Goal: Information Seeking & Learning: Learn about a topic

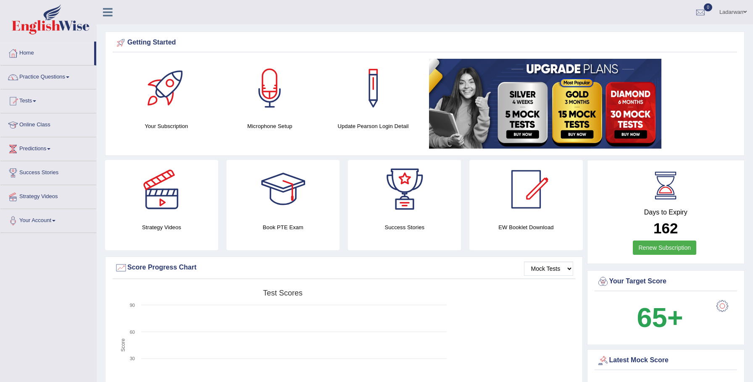
click at [54, 76] on link "Practice Questions" at bounding box center [48, 76] width 96 height 21
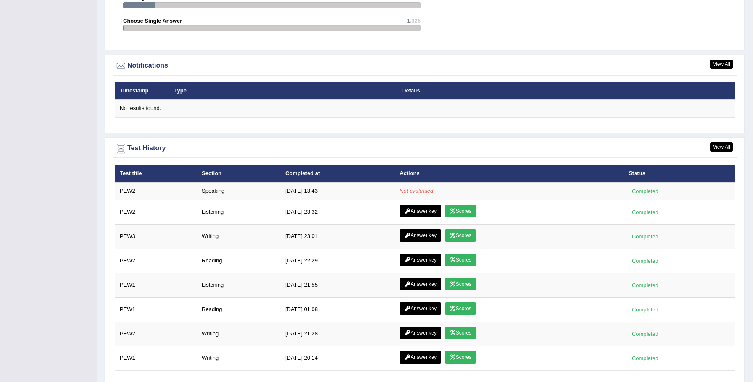
scroll to position [1002, 0]
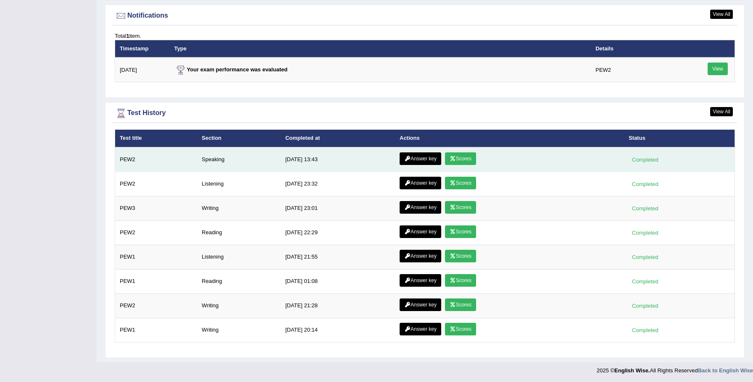
click at [457, 160] on link "Scores" at bounding box center [460, 158] width 31 height 13
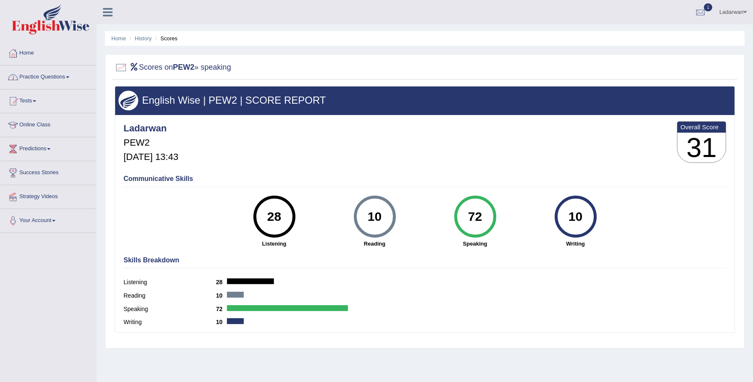
click at [32, 51] on link "Home" at bounding box center [48, 52] width 96 height 21
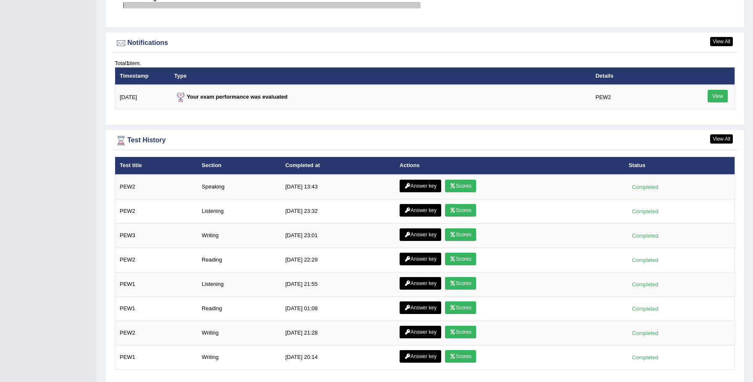
scroll to position [1024, 0]
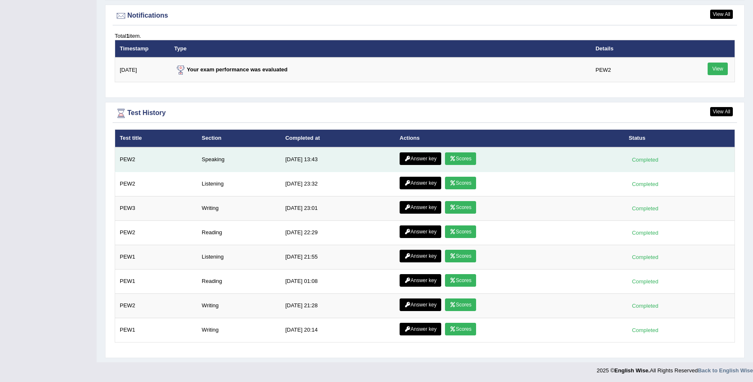
click at [428, 162] on link "Answer key" at bounding box center [420, 158] width 42 height 13
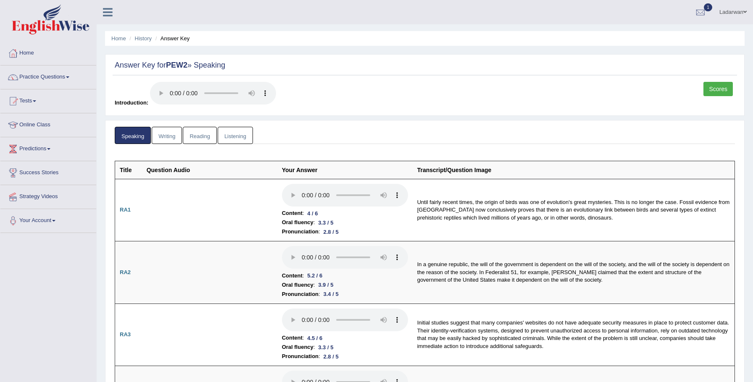
click at [60, 76] on link "Practice Questions" at bounding box center [48, 76] width 96 height 21
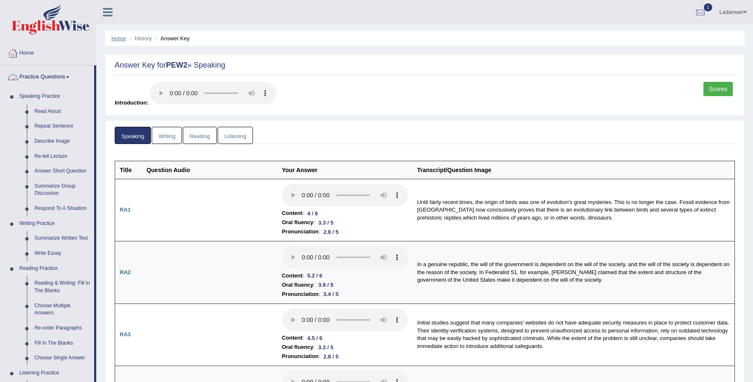
click at [118, 37] on link "Home" at bounding box center [118, 38] width 15 height 6
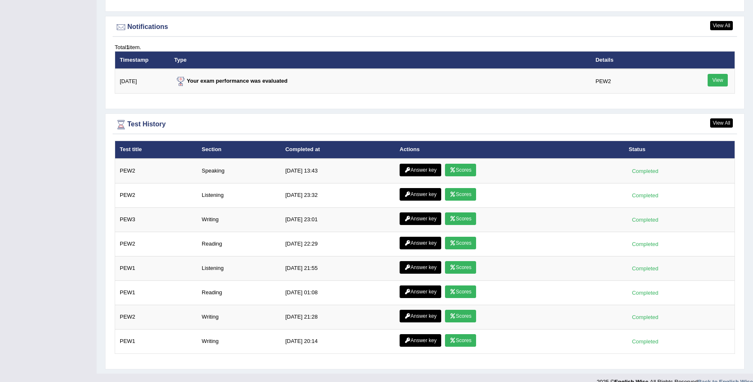
scroll to position [1024, 0]
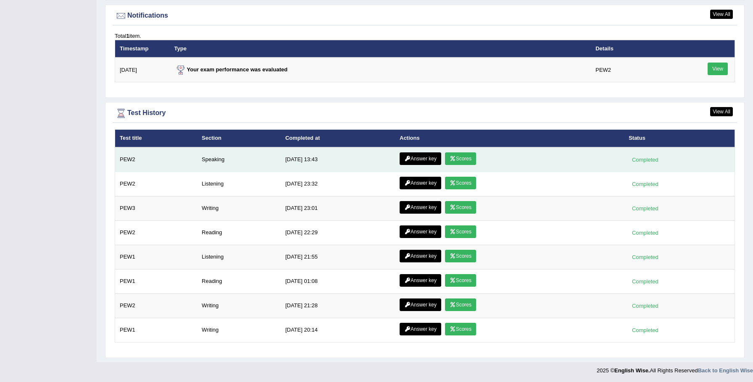
click at [459, 162] on link "Scores" at bounding box center [460, 158] width 31 height 13
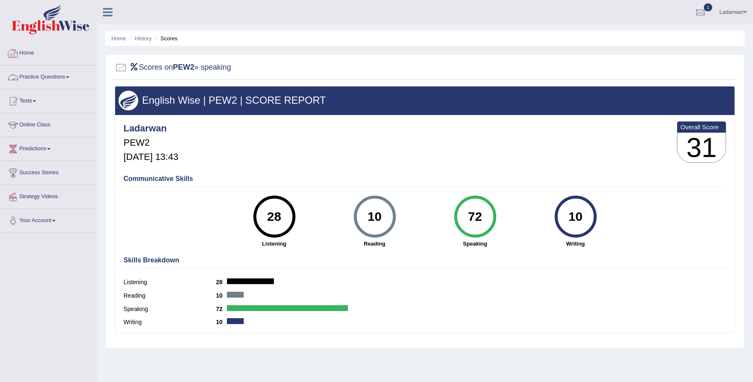
click at [53, 73] on link "Practice Questions" at bounding box center [48, 76] width 96 height 21
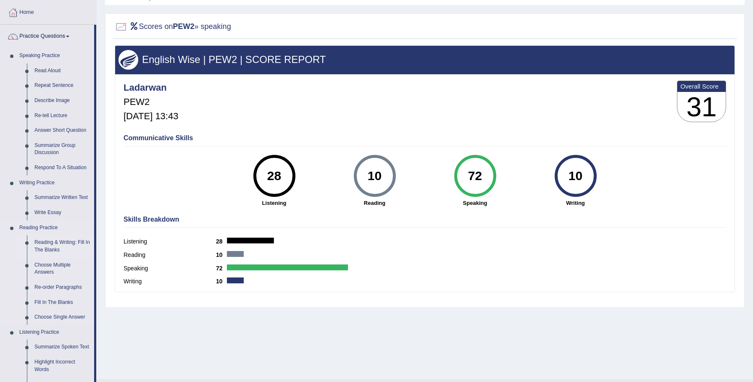
scroll to position [44, 0]
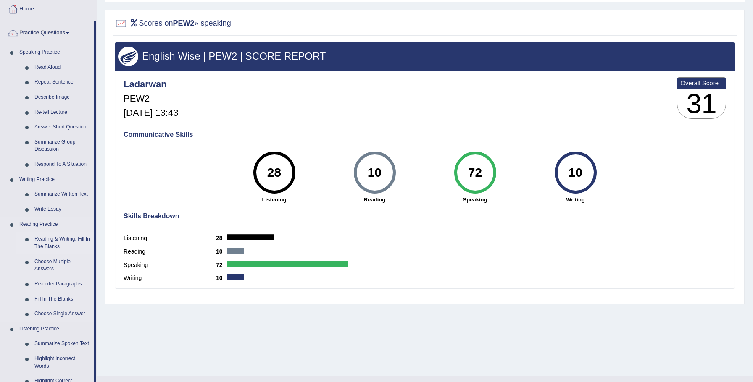
click at [65, 239] on link "Reading & Writing: Fill In The Blanks" at bounding box center [62, 243] width 63 height 22
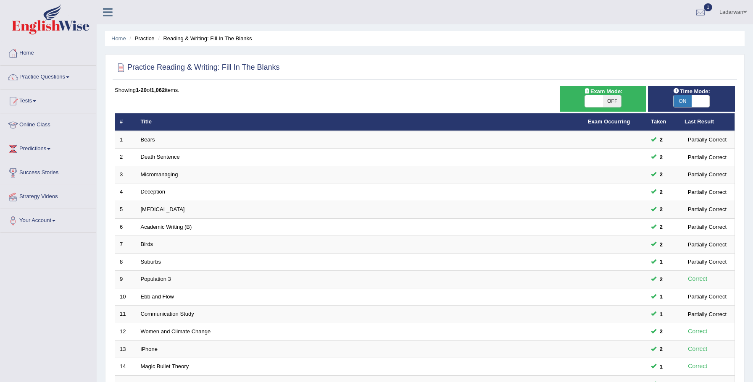
scroll to position [171, 0]
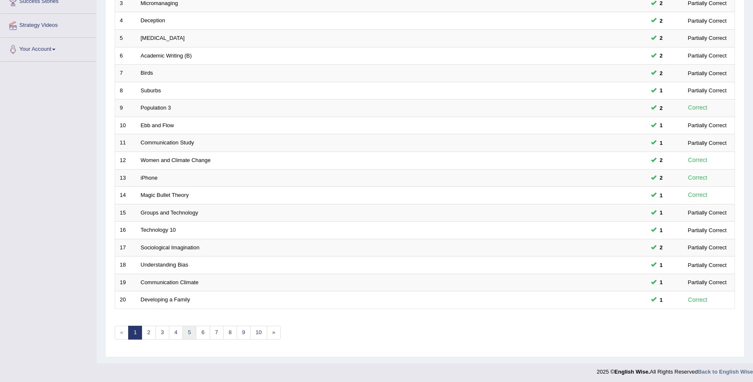
click at [188, 330] on link "5" at bounding box center [189, 333] width 14 height 14
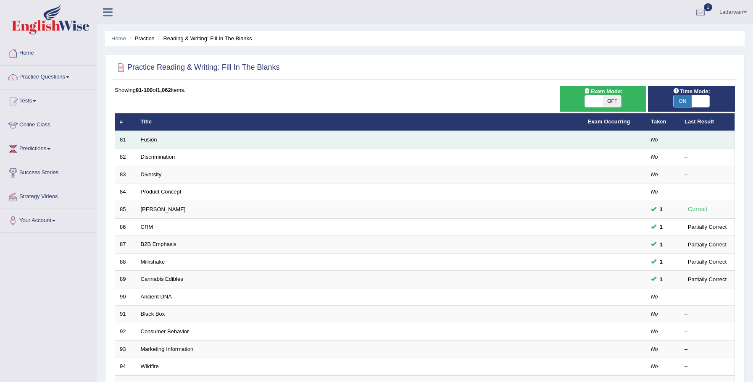
click at [150, 140] on link "Fusion" at bounding box center [149, 140] width 16 height 6
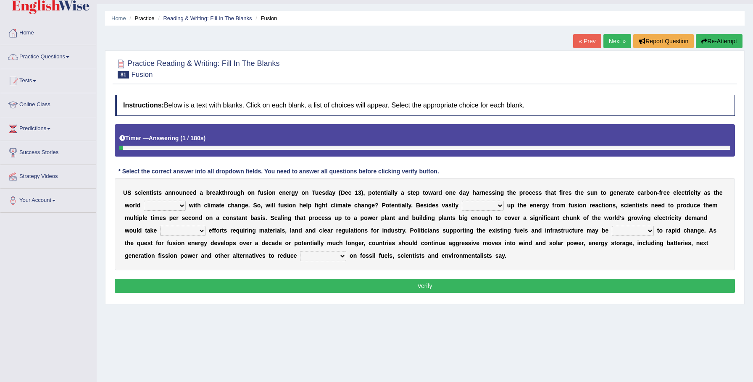
scroll to position [58, 0]
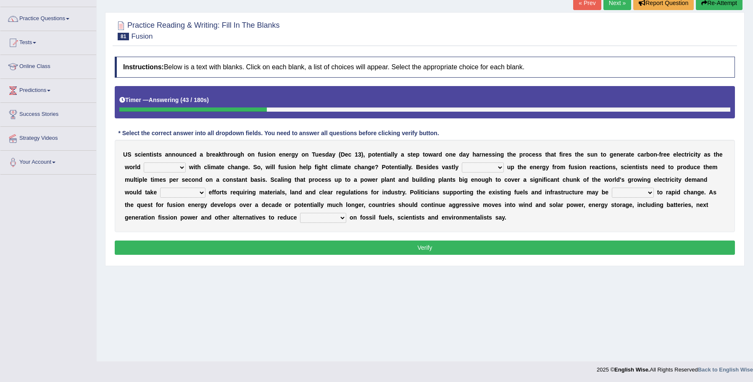
click at [182, 167] on select "disagrees struggles combines compares" at bounding box center [165, 168] width 42 height 10
select select "struggles"
click at [500, 167] on select "declining receding retaining ramping" at bounding box center [483, 168] width 42 height 10
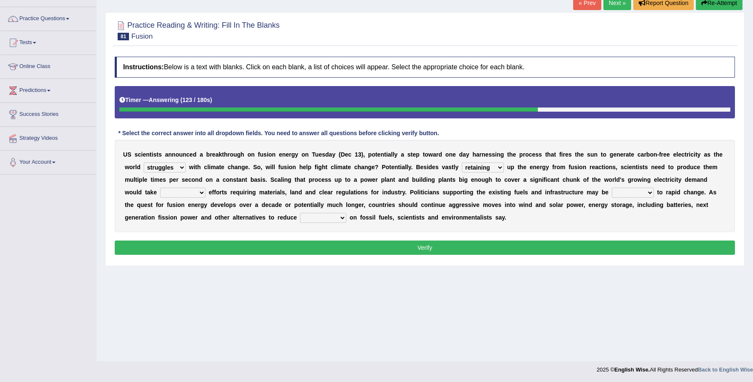
click at [496, 166] on select "declining receding retaining ramping" at bounding box center [483, 168] width 42 height 10
click at [494, 164] on select "declining receding retaining ramping" at bounding box center [483, 168] width 42 height 10
select select "ramping"
drag, startPoint x: 701, startPoint y: 7, endPoint x: 685, endPoint y: 12, distance: 17.3
click at [701, 6] on button "Re-Attempt" at bounding box center [719, 3] width 47 height 14
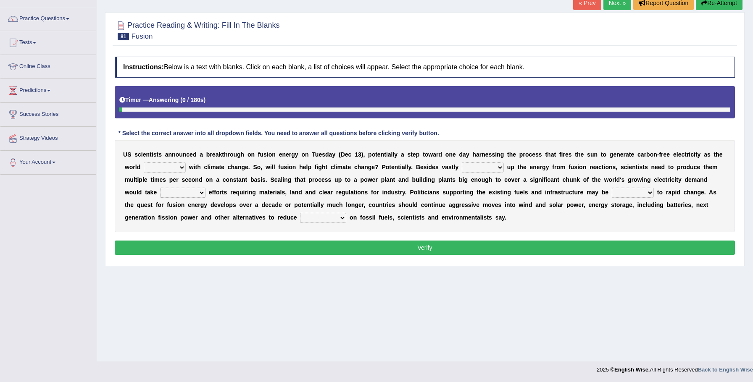
click at [486, 169] on select "declining receding retaining ramping" at bounding box center [483, 168] width 42 height 10
select select "ramping"
click at [175, 165] on select "disagrees struggles combines compares" at bounding box center [165, 168] width 42 height 10
select select "struggles"
click at [177, 193] on select "mental limited futile momentous" at bounding box center [182, 193] width 45 height 10
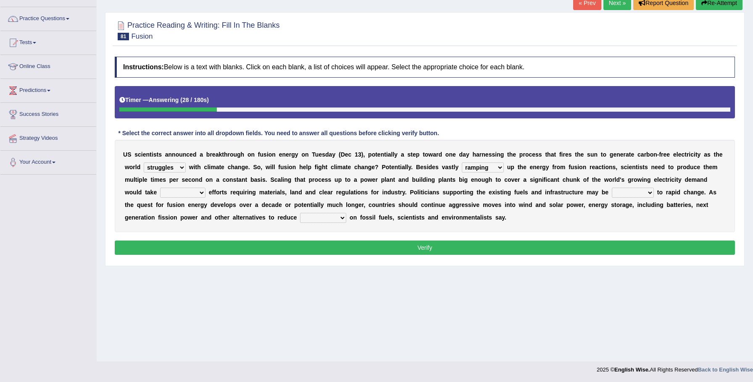
select select "momentous"
click at [175, 194] on select "mental limited futile momentous" at bounding box center [182, 193] width 45 height 10
click at [625, 194] on select "rebellious resistant hospitable receptive" at bounding box center [633, 193] width 42 height 10
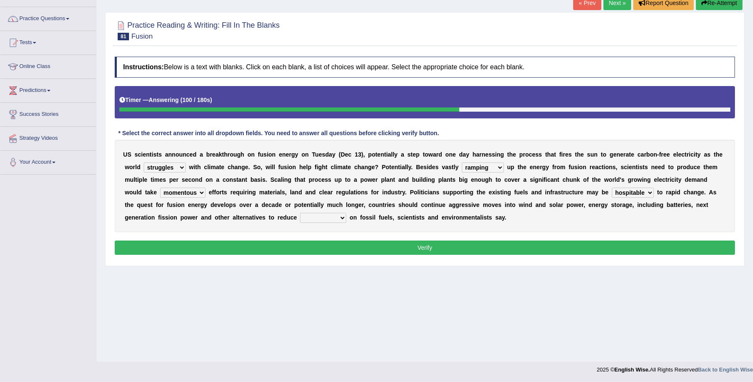
click at [620, 194] on select "rebellious resistant hospitable receptive" at bounding box center [633, 193] width 42 height 10
select select "resistant"
click at [309, 219] on select "comments research influence dependence" at bounding box center [323, 218] width 46 height 10
select select "influence"
click at [315, 245] on button "Verify" at bounding box center [425, 248] width 620 height 14
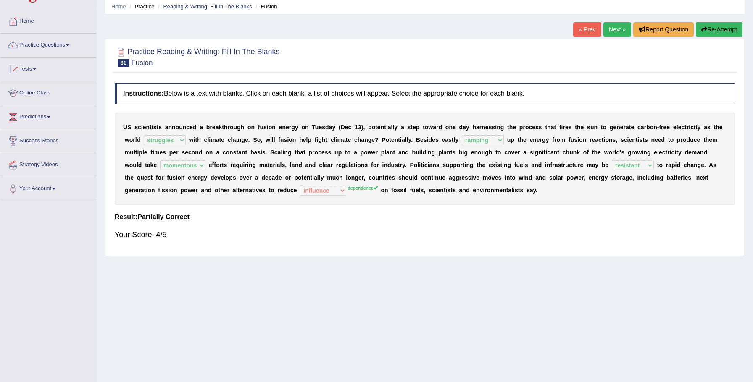
scroll to position [30, 0]
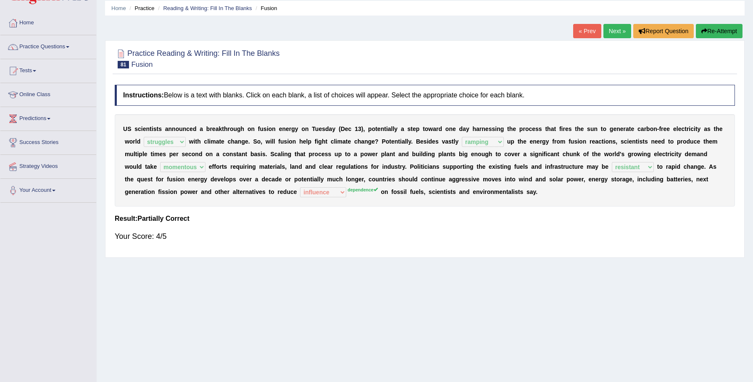
click at [612, 34] on link "Next »" at bounding box center [617, 31] width 28 height 14
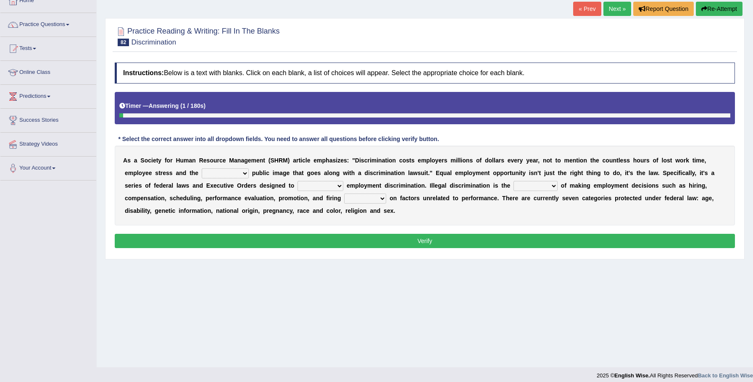
scroll to position [58, 0]
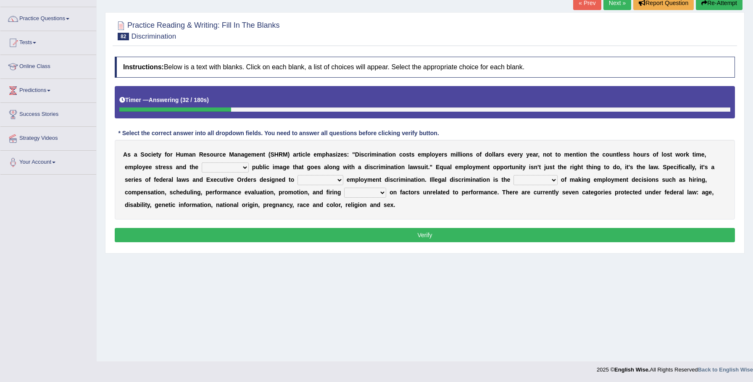
click at [699, 7] on button "Re-Attempt" at bounding box center [719, 3] width 47 height 14
click at [244, 168] on select "constructive negative responsive imaginative" at bounding box center [225, 168] width 47 height 10
select select "negative"
click at [339, 180] on select "eliminate subordinate alternate illuminate" at bounding box center [320, 180] width 46 height 10
select select "eliminate"
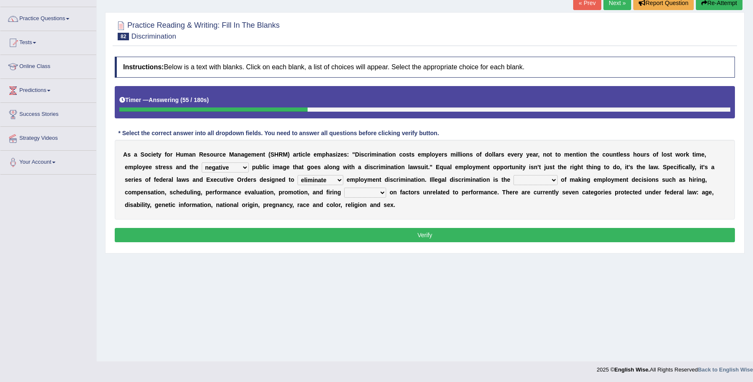
click at [553, 180] on select "practice partition trajectory accomplice" at bounding box center [535, 180] width 44 height 10
select select "practice"
click at [383, 193] on select "based basis base basing" at bounding box center [365, 193] width 42 height 10
select select "based"
click at [431, 231] on button "Verify" at bounding box center [425, 235] width 620 height 14
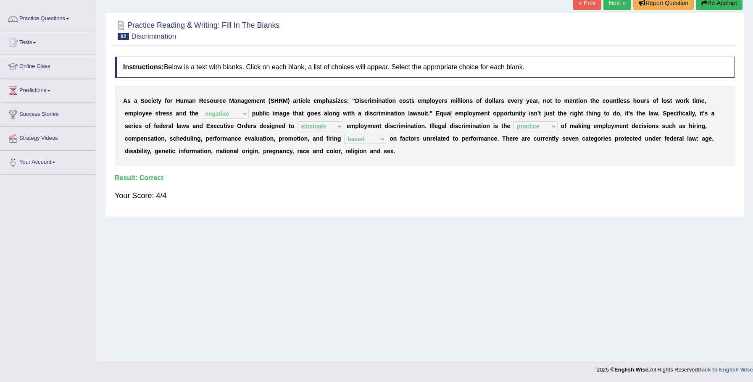
click at [613, 7] on link "Next »" at bounding box center [617, 3] width 28 height 14
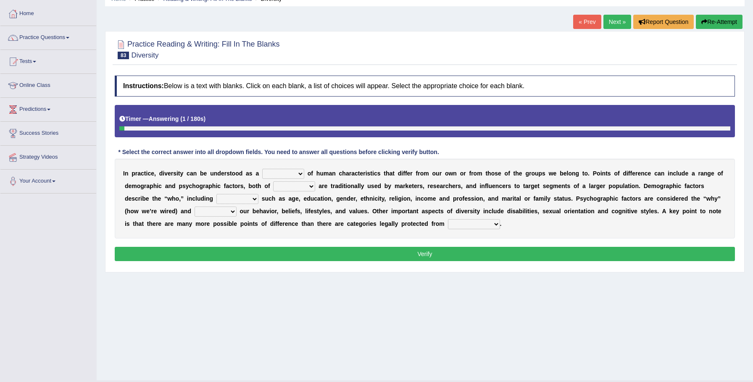
scroll to position [58, 0]
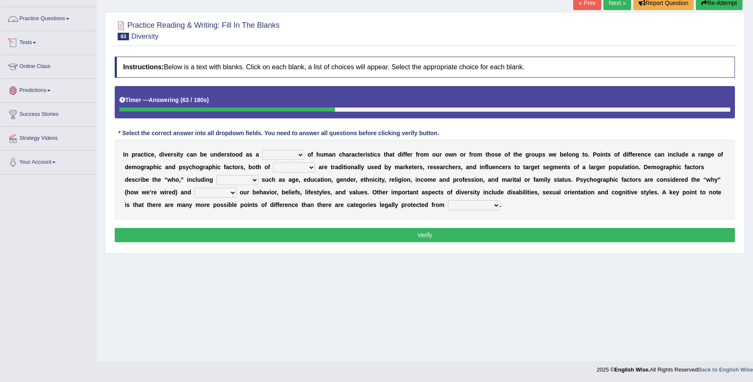
click at [66, 18] on link "Practice Questions" at bounding box center [48, 17] width 96 height 21
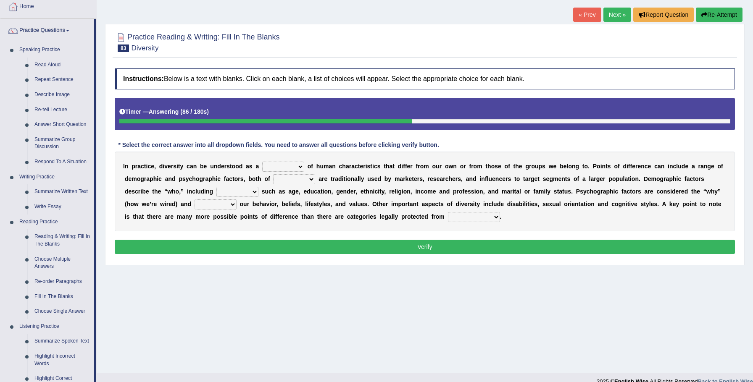
scroll to position [45, 0]
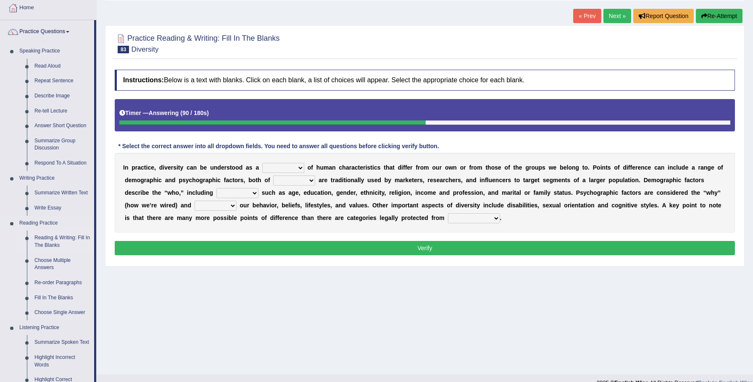
click at [60, 238] on link "Reading & Writing: Fill In The Blanks" at bounding box center [62, 242] width 63 height 22
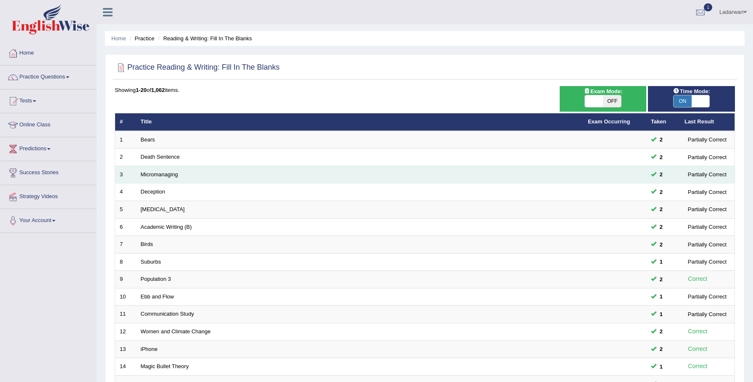
scroll to position [171, 0]
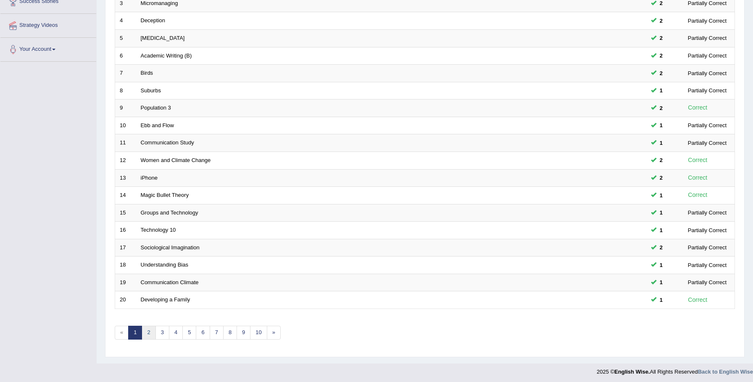
click at [149, 333] on link "2" at bounding box center [149, 333] width 14 height 14
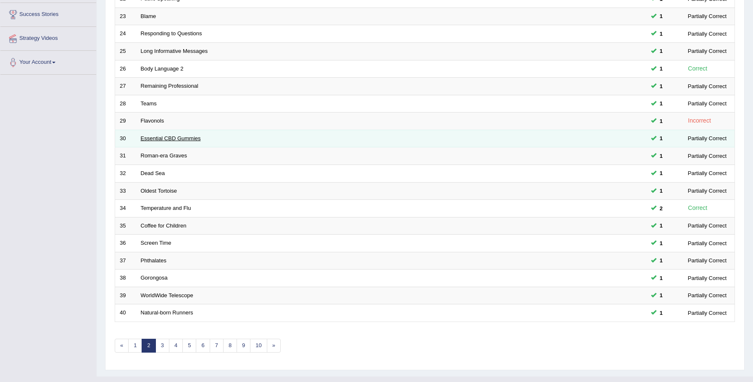
scroll to position [171, 0]
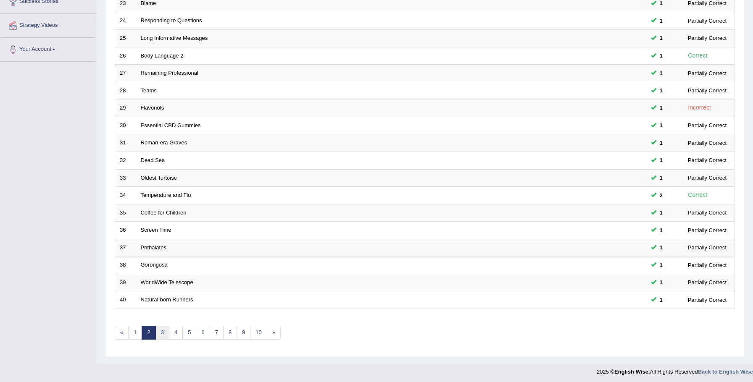
click at [163, 330] on link "3" at bounding box center [162, 333] width 14 height 14
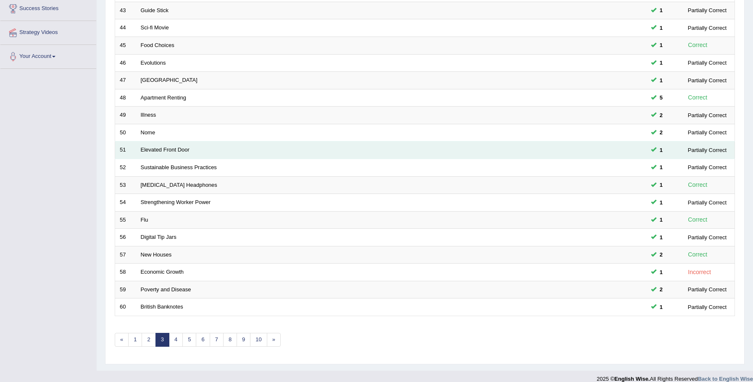
scroll to position [171, 0]
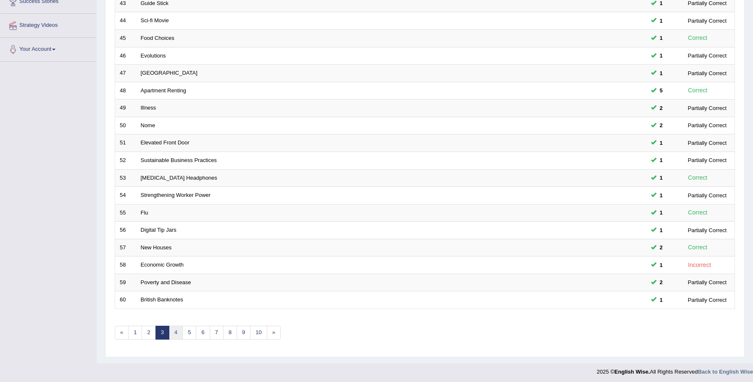
click at [179, 330] on link "4" at bounding box center [176, 333] width 14 height 14
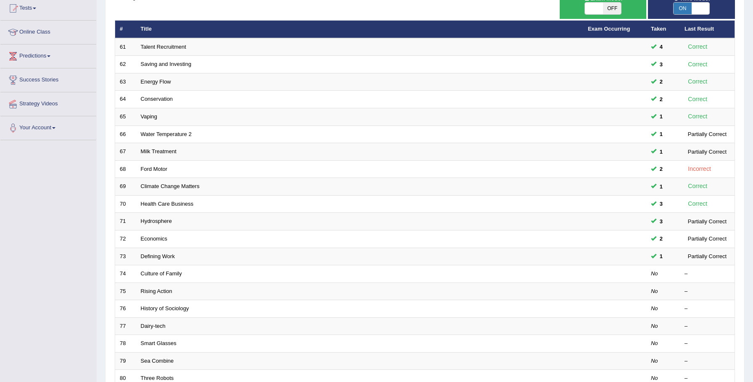
scroll to position [171, 0]
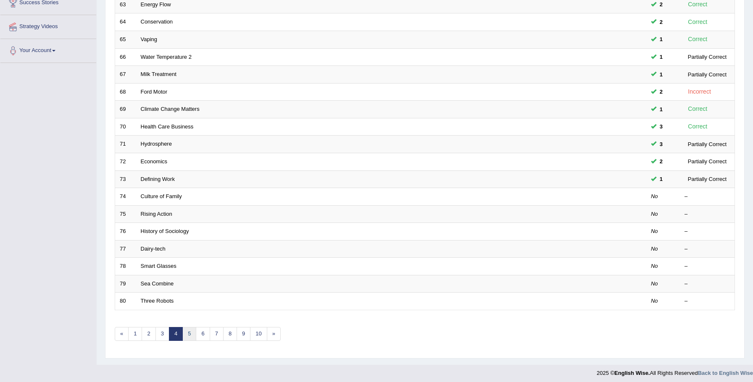
click at [188, 331] on link "5" at bounding box center [189, 334] width 14 height 14
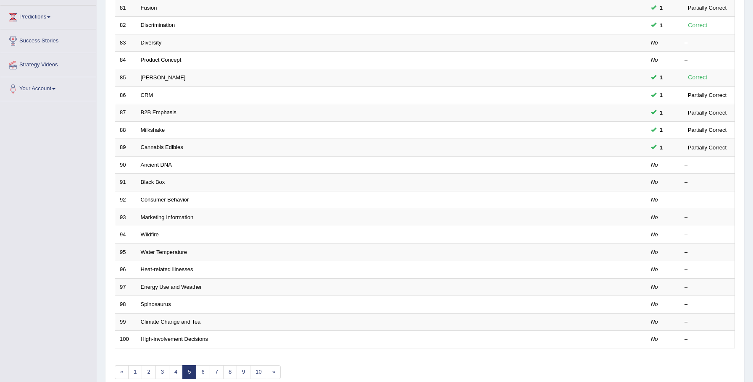
scroll to position [171, 0]
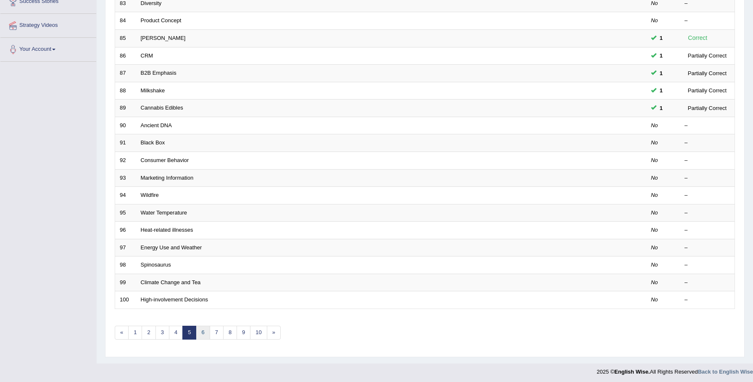
click at [203, 331] on link "6" at bounding box center [203, 333] width 14 height 14
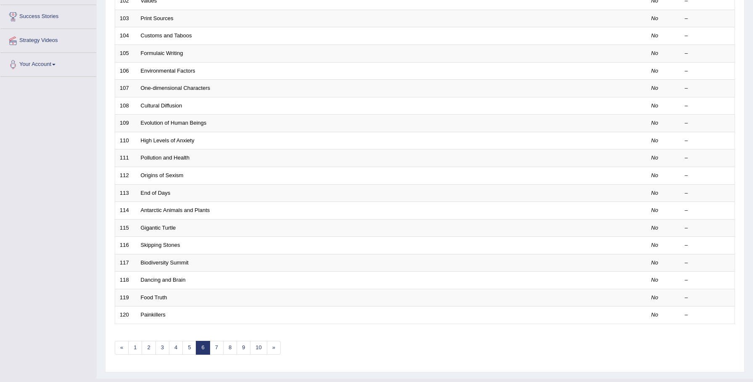
scroll to position [157, 0]
click at [177, 346] on link "4" at bounding box center [176, 347] width 14 height 14
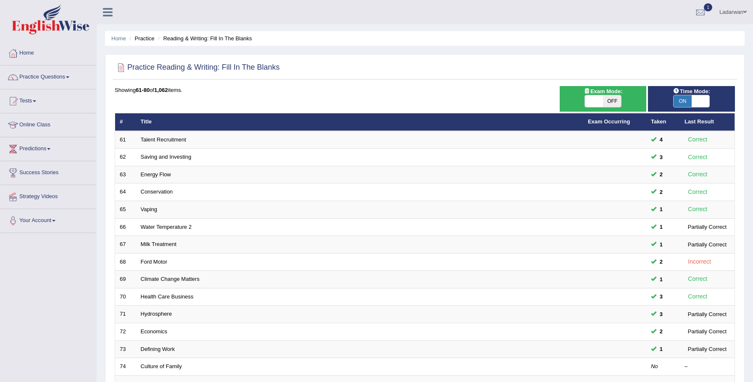
scroll to position [0, 0]
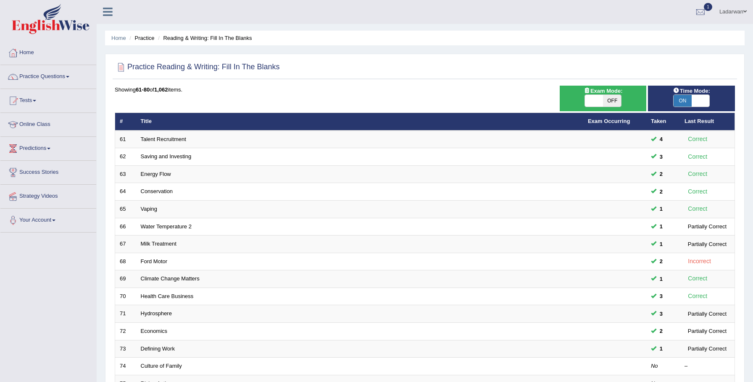
click at [53, 76] on link "Practice Questions" at bounding box center [48, 75] width 96 height 21
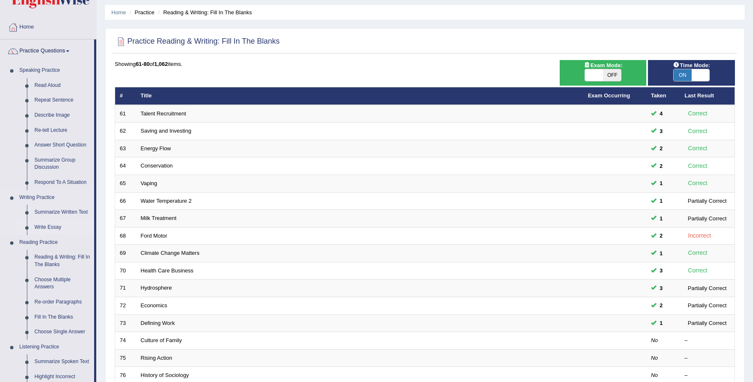
scroll to position [28, 0]
